Goal: Check status: Check status

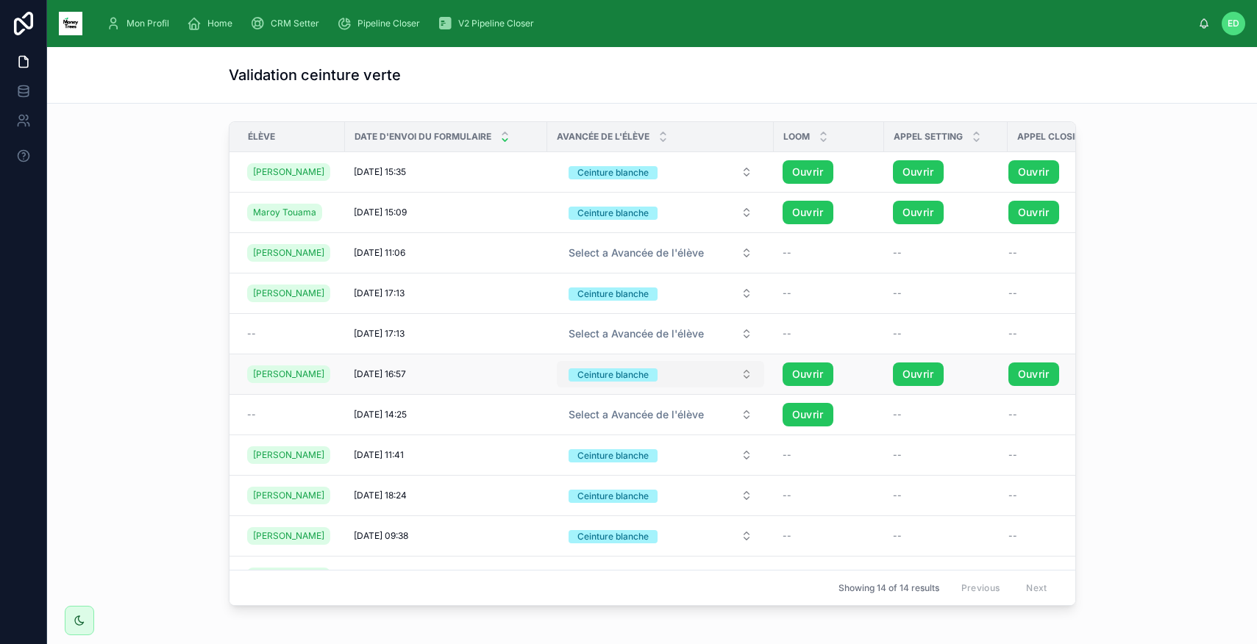
click at [736, 377] on button "Ceinture [PERSON_NAME]" at bounding box center [660, 374] width 207 height 26
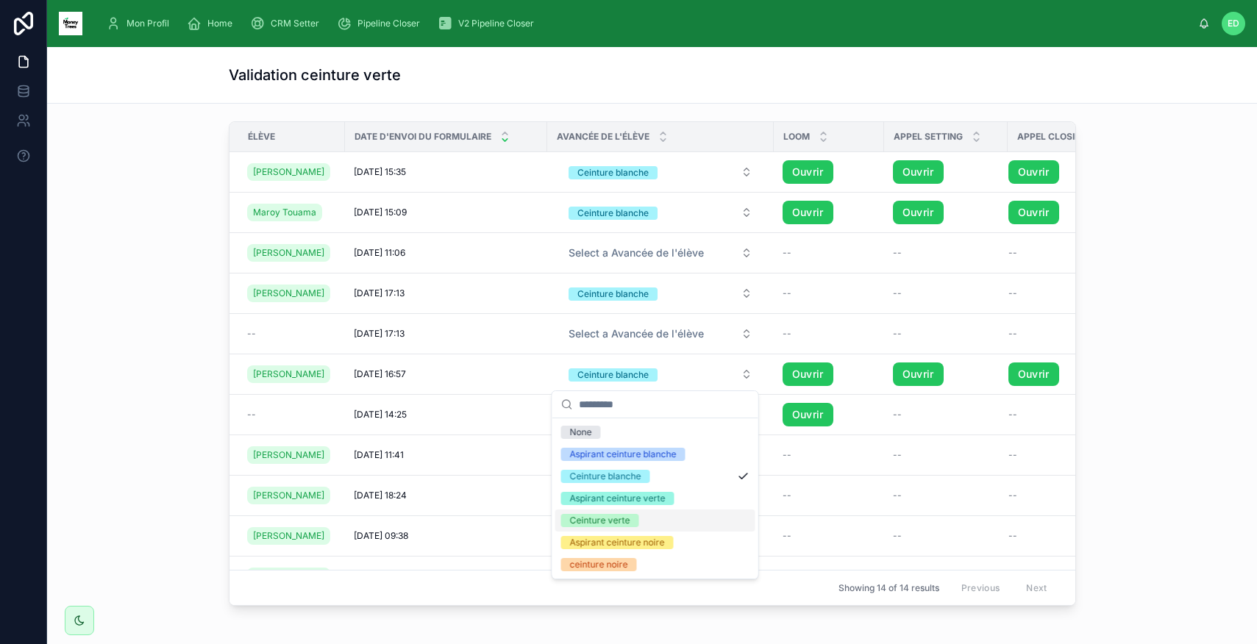
click at [626, 518] on div "Ceinture verte" at bounding box center [600, 520] width 60 height 13
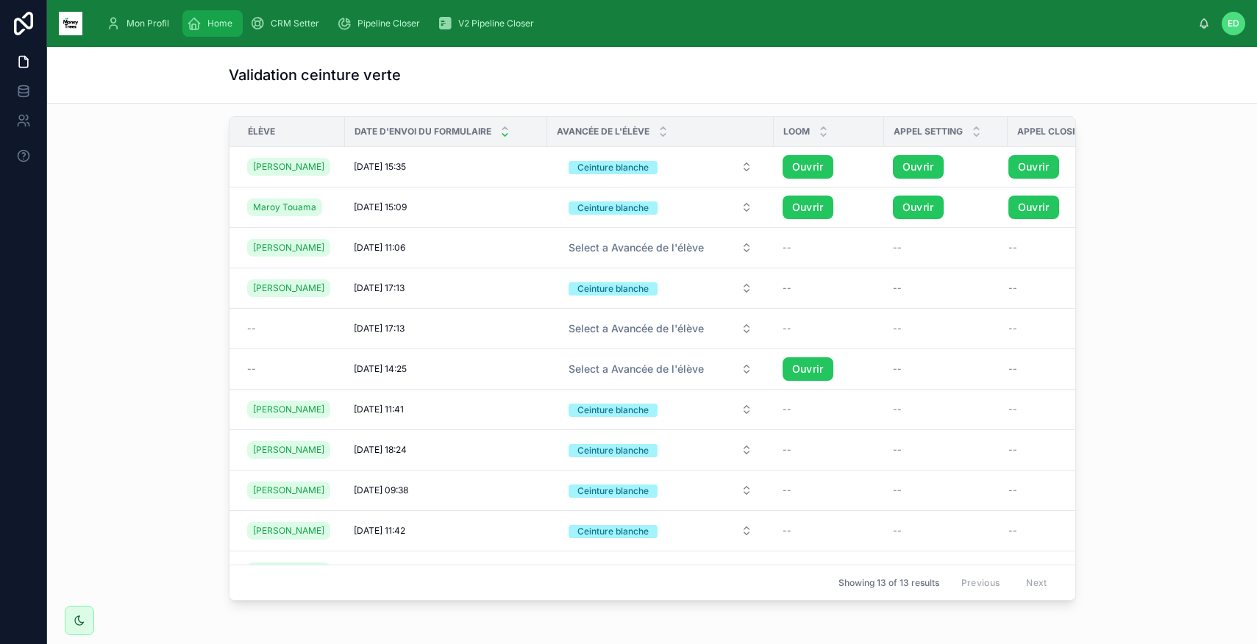
click at [202, 24] on div "Home" at bounding box center [212, 24] width 51 height 24
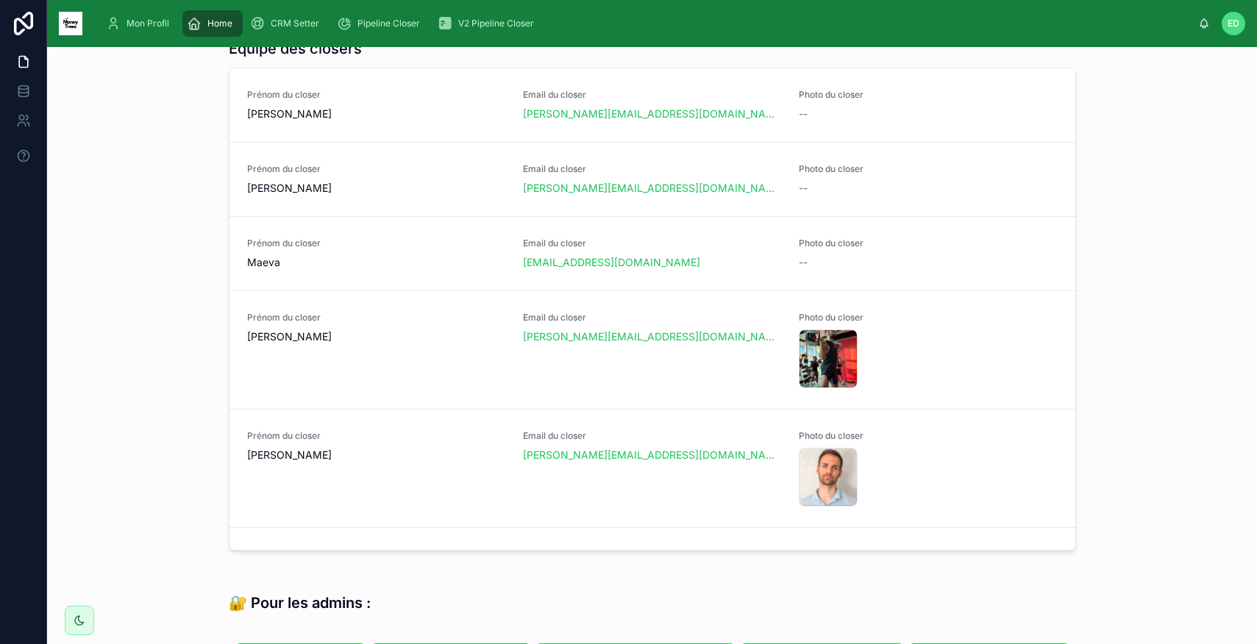
scroll to position [1160, 0]
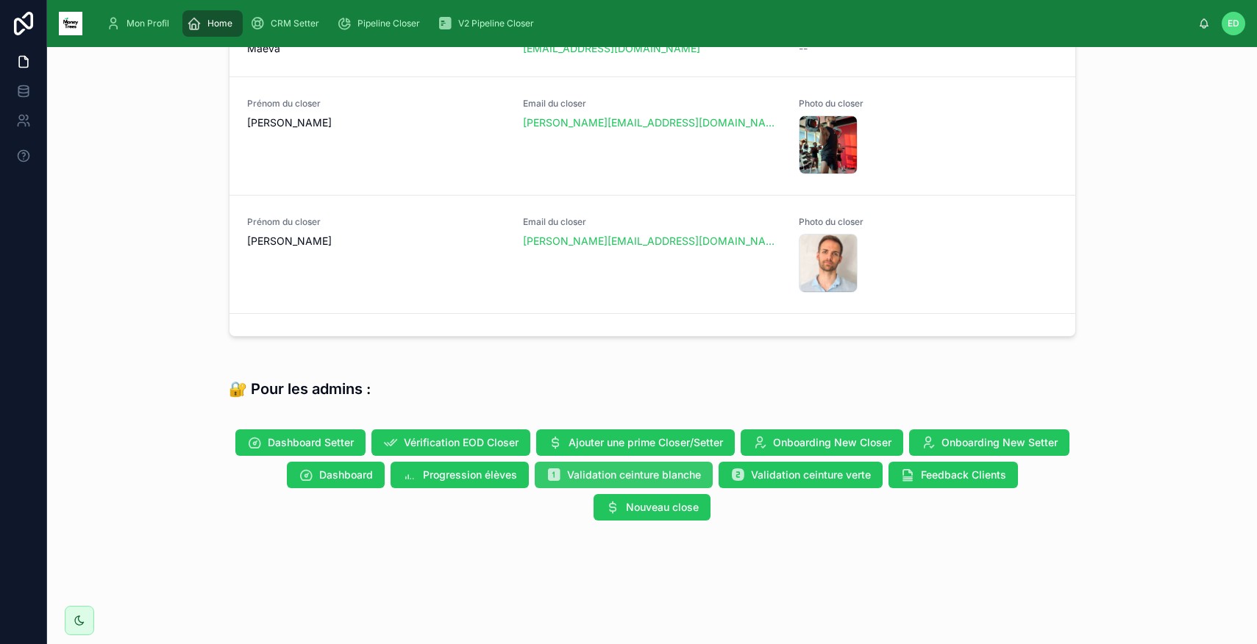
click at [626, 474] on span "Validation ceinture [PERSON_NAME]" at bounding box center [634, 475] width 134 height 15
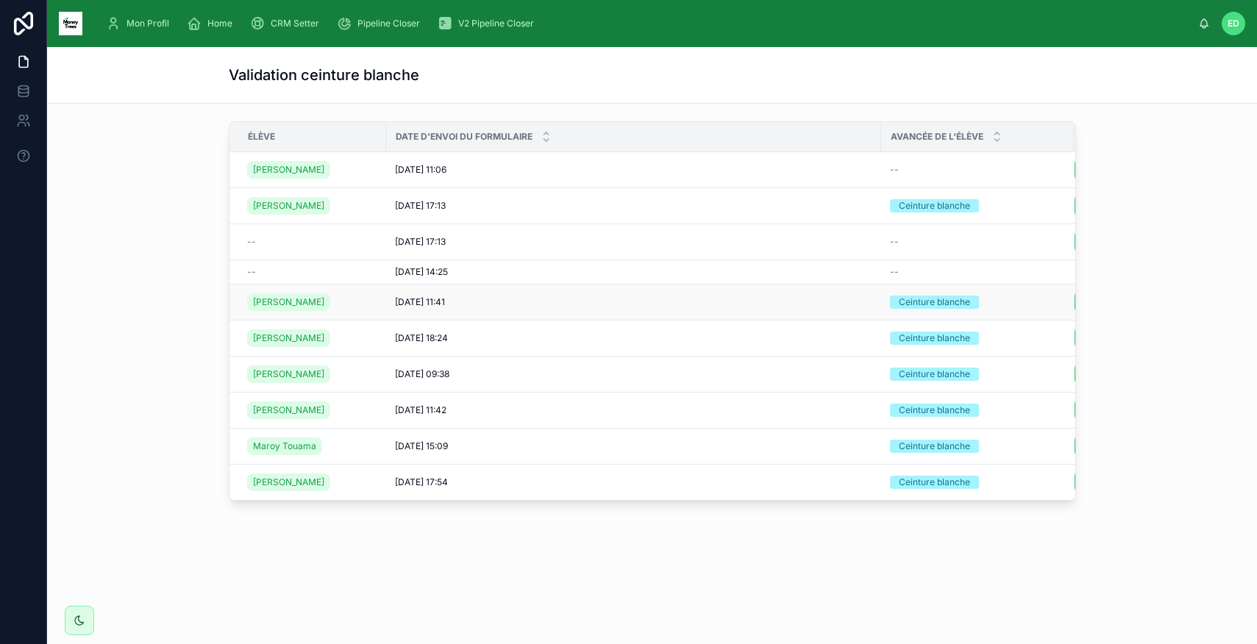
scroll to position [0, 110]
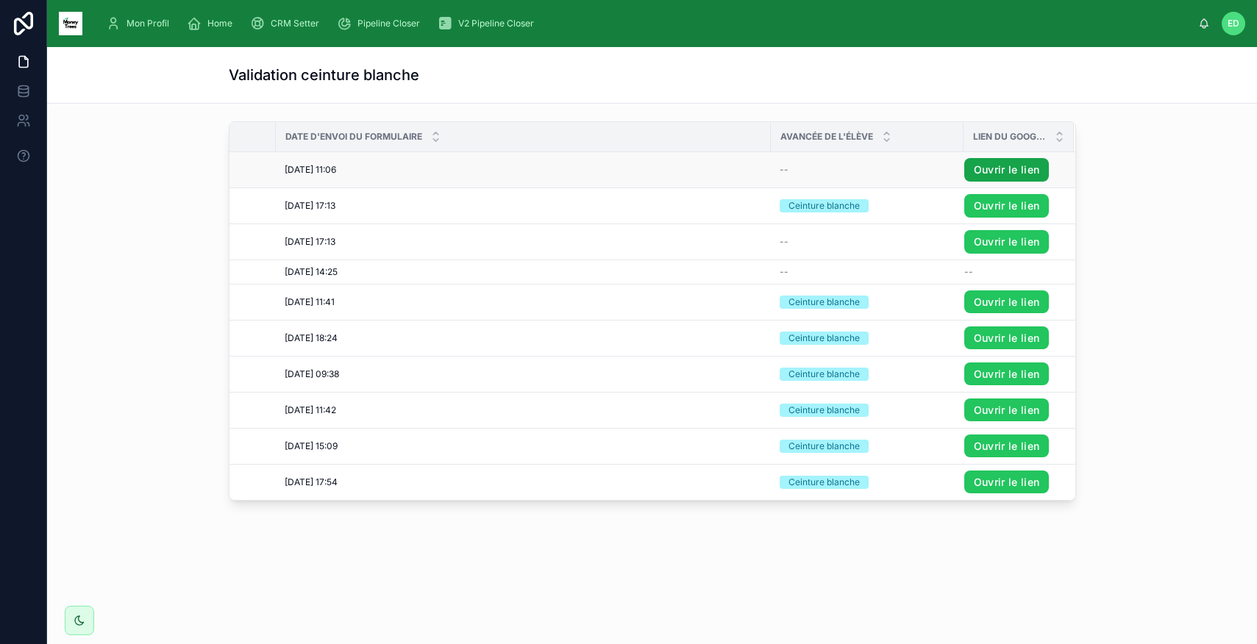
click at [1001, 170] on link "Ouvrir le lien" at bounding box center [1006, 170] width 85 height 24
click at [202, 32] on div "Home" at bounding box center [212, 24] width 51 height 24
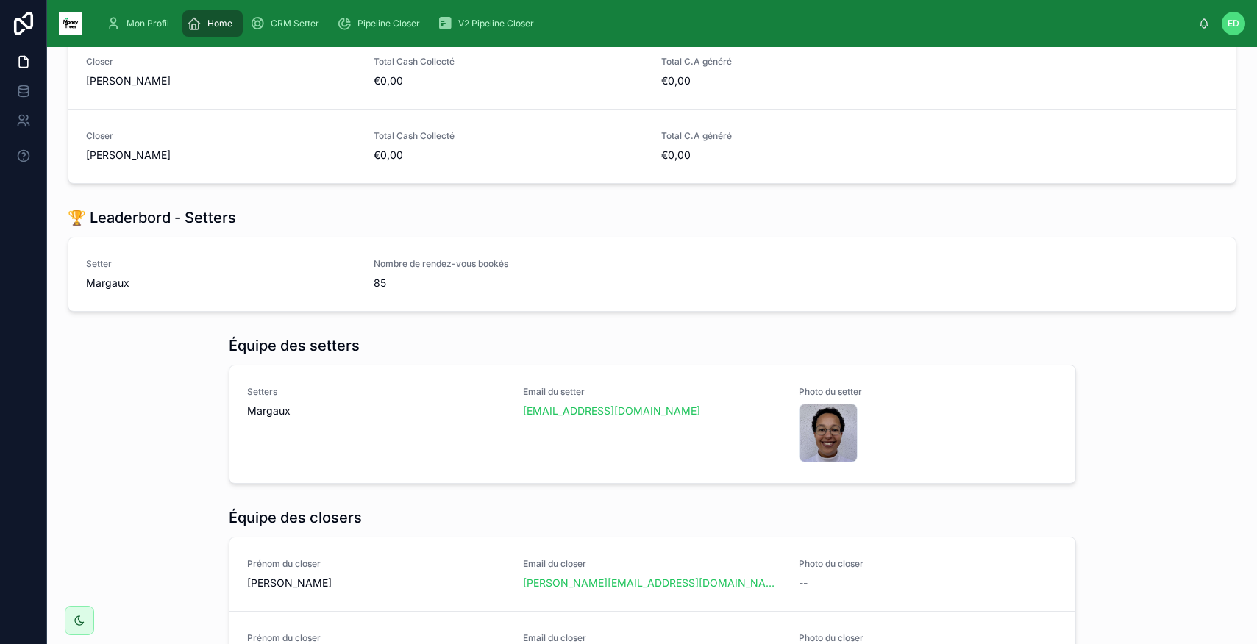
scroll to position [1160, 0]
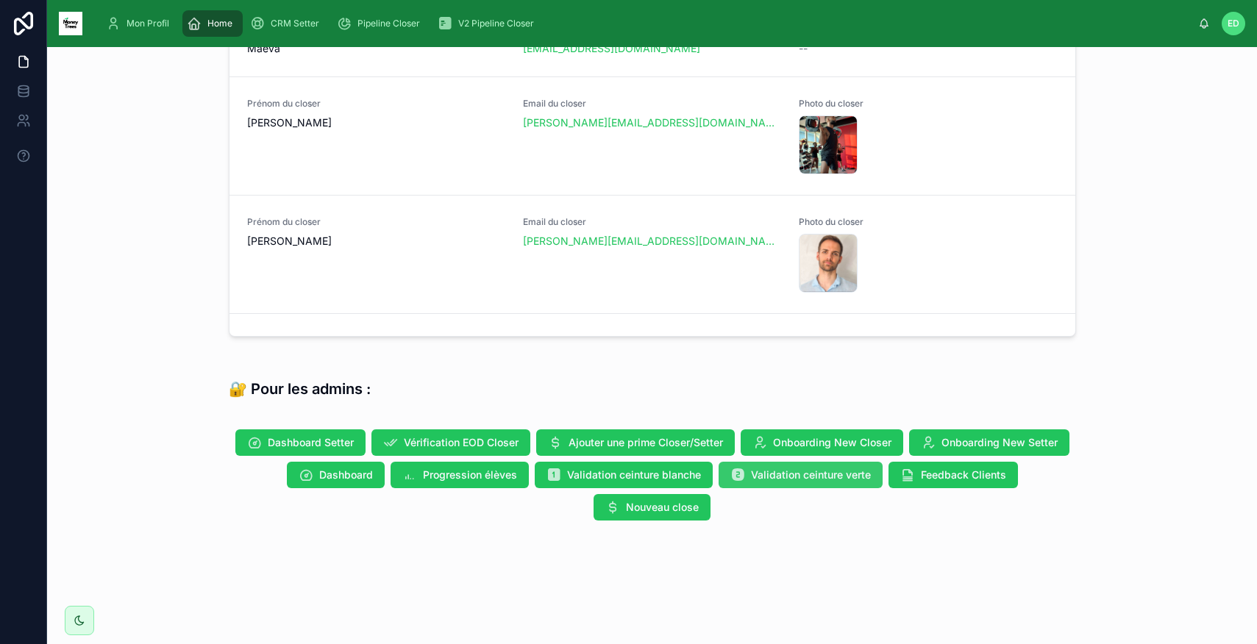
click at [798, 479] on span "Validation ceinture verte" at bounding box center [811, 475] width 120 height 15
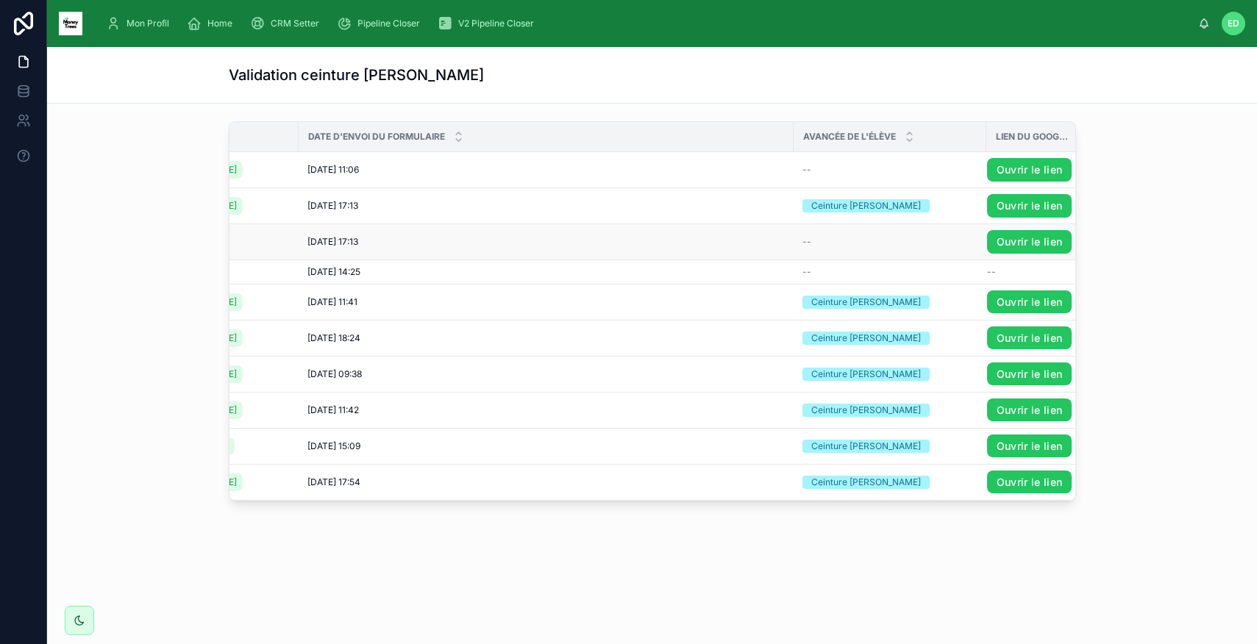
scroll to position [0, 110]
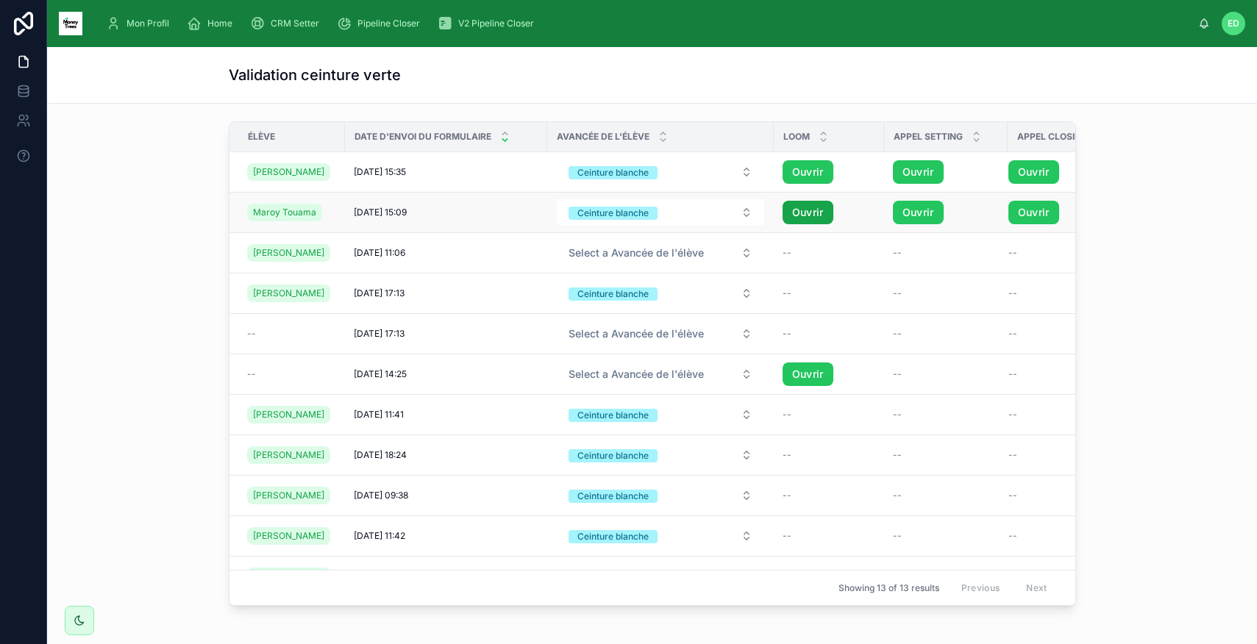
click at [806, 215] on link "Ouvrir" at bounding box center [807, 213] width 51 height 24
click at [915, 211] on link "Ouvrir" at bounding box center [918, 213] width 51 height 24
click at [1027, 212] on link "Ouvrir" at bounding box center [1033, 213] width 51 height 24
click at [732, 218] on button "Ceinture [PERSON_NAME]" at bounding box center [660, 212] width 207 height 26
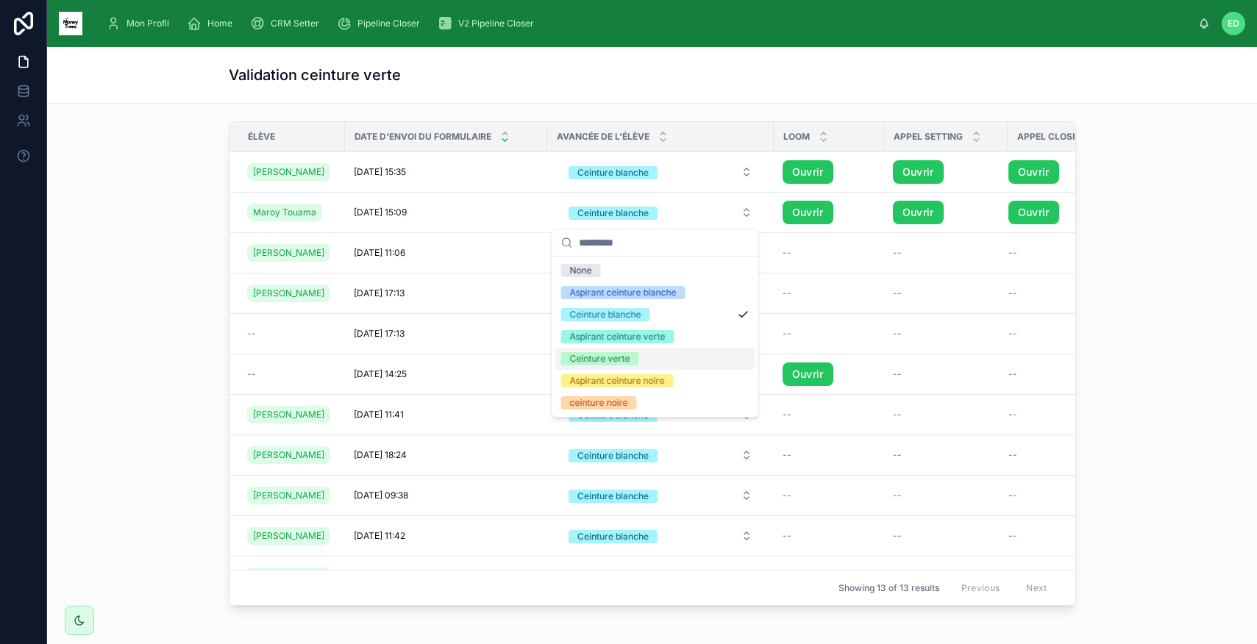
click at [626, 363] on div "Ceinture verte" at bounding box center [600, 358] width 60 height 13
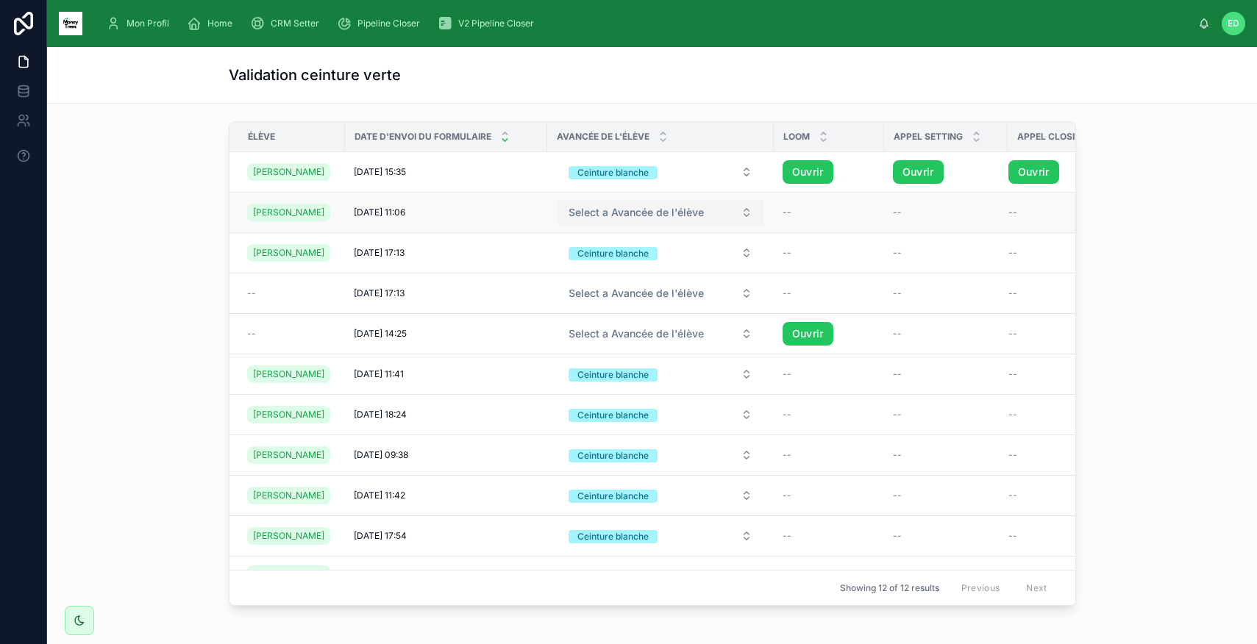
click at [724, 216] on button "Select a Avancée de l'élève" at bounding box center [660, 212] width 207 height 26
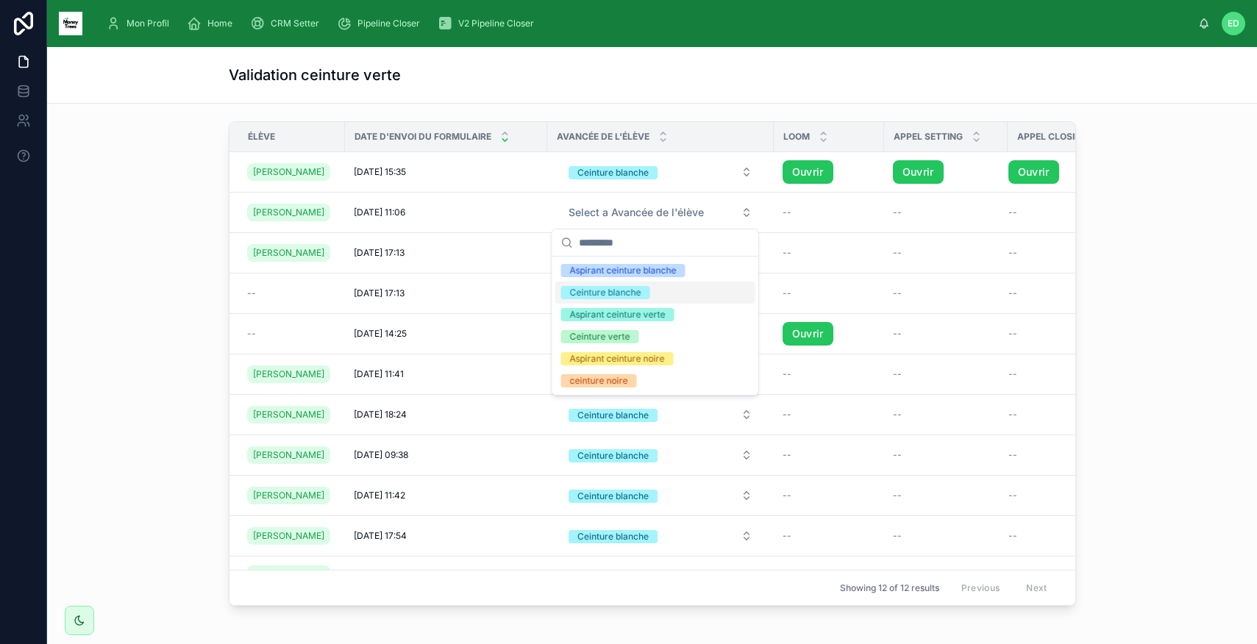
click at [611, 296] on div "Ceinture [PERSON_NAME]" at bounding box center [605, 292] width 71 height 13
